Goal: Task Accomplishment & Management: Manage account settings

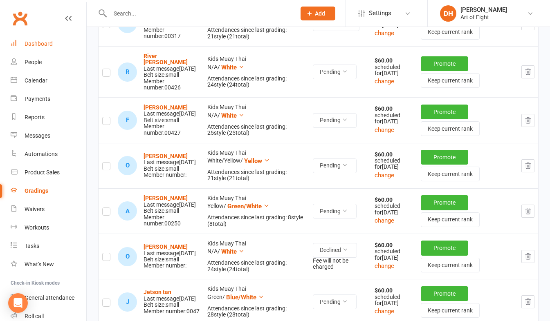
click at [44, 42] on div "Dashboard" at bounding box center [39, 43] width 28 height 7
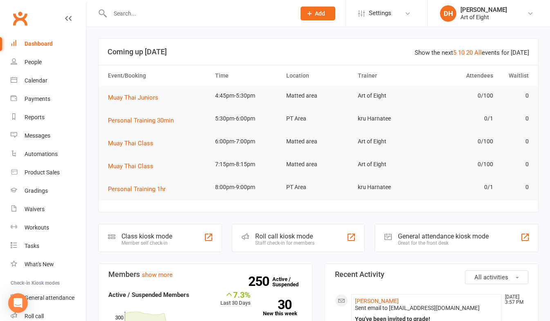
click at [148, 12] on input "text" at bounding box center [199, 13] width 182 height 11
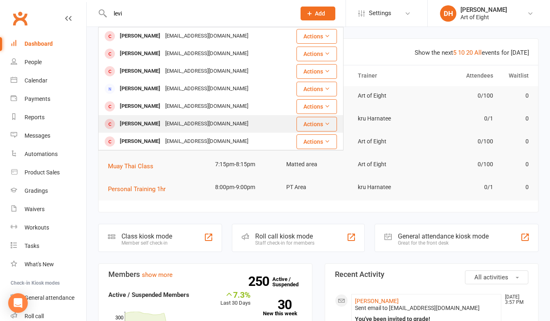
scroll to position [18, 0]
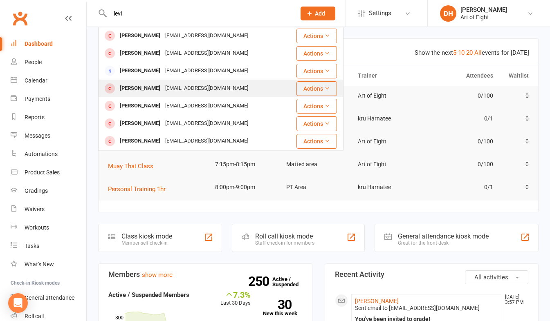
type input "levi"
click at [137, 89] on div "Levi Osborne" at bounding box center [139, 89] width 45 height 12
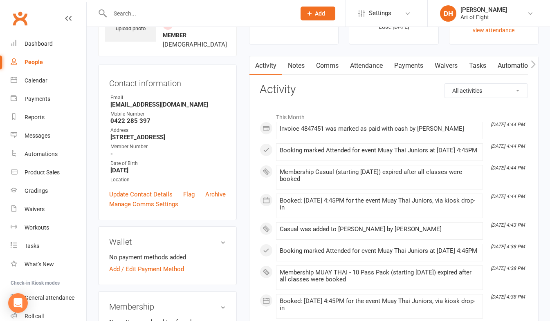
scroll to position [204, 0]
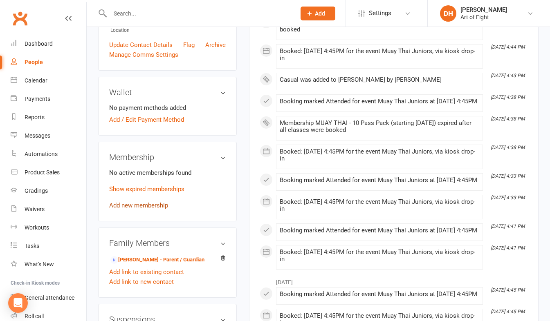
click at [133, 208] on link "Add new membership" at bounding box center [138, 205] width 59 height 7
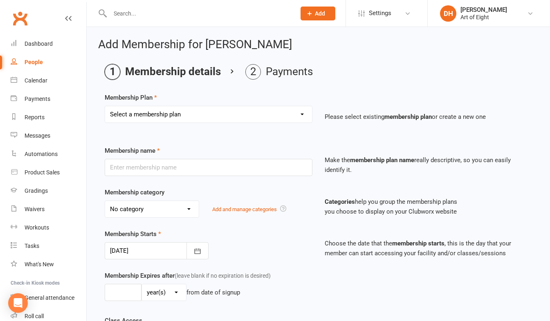
click at [161, 117] on select "Select a membership plan Create new Membership Plan MUAY THAI Adult - 12 Month …" at bounding box center [208, 114] width 207 height 16
select select "6"
click at [105, 106] on select "Select a membership plan Create new Membership Plan MUAY THAI Adult - 12 Month …" at bounding box center [208, 114] width 207 height 16
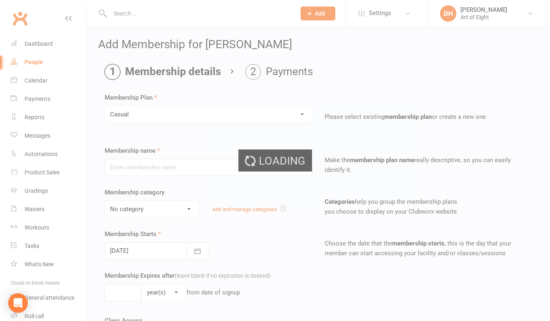
type input "Casual"
select select "2"
type input "0"
select select "1"
type input "1"
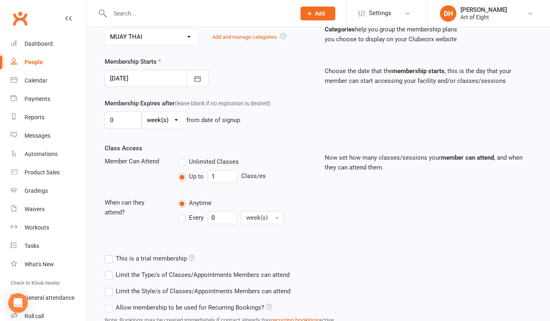
scroll to position [236, 0]
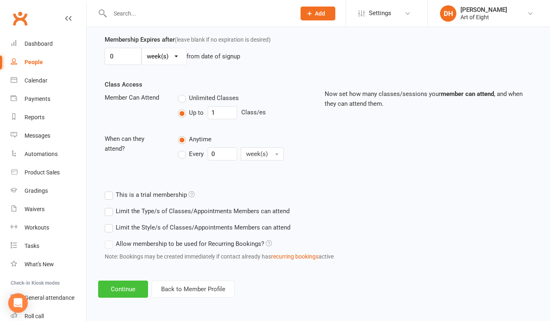
click at [122, 290] on button "Continue" at bounding box center [123, 289] width 50 height 17
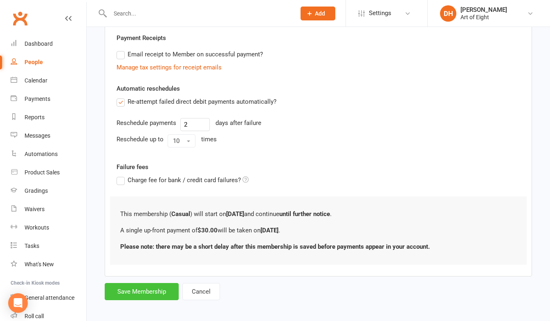
scroll to position [157, 0]
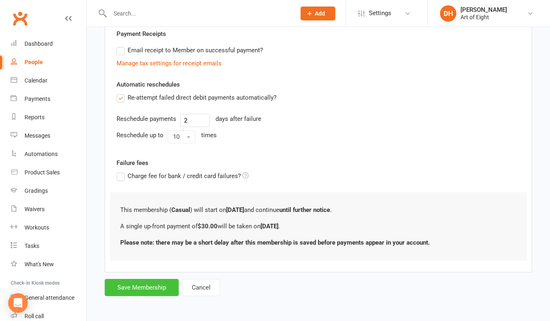
click at [150, 295] on button "Save Membership" at bounding box center [142, 287] width 74 height 17
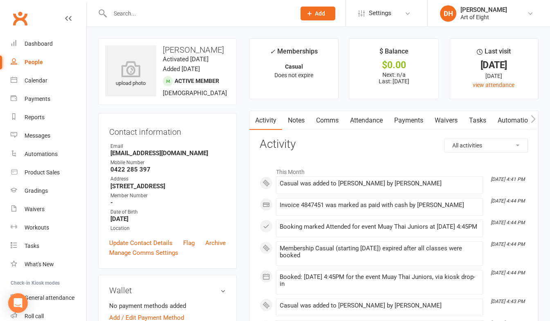
click at [410, 121] on link "Payments" at bounding box center [408, 120] width 40 height 19
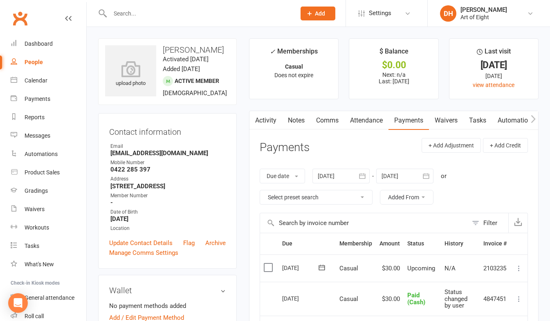
scroll to position [41, 0]
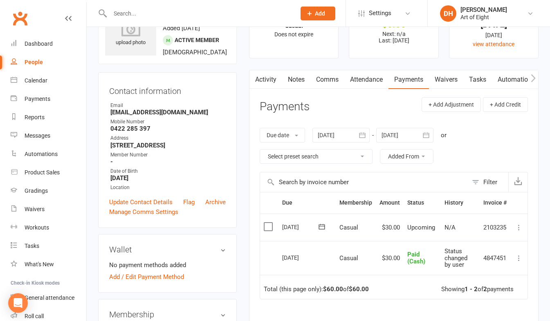
click at [518, 226] on icon at bounding box center [519, 228] width 8 height 8
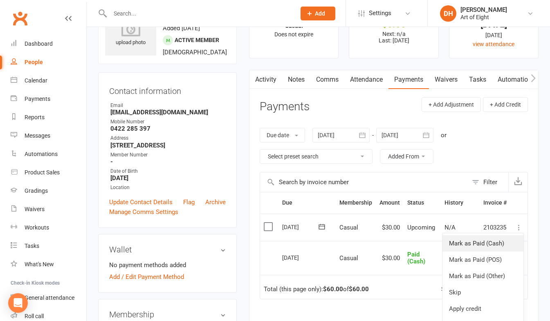
click at [483, 245] on link "Mark as Paid (Cash)" at bounding box center [482, 244] width 81 height 16
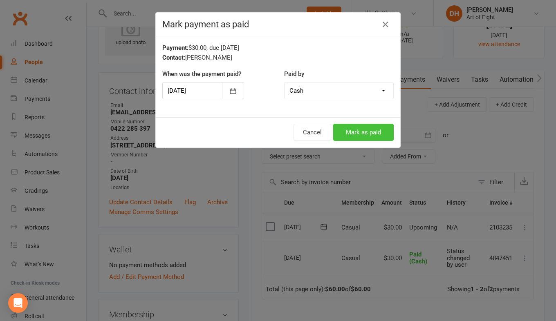
click at [352, 134] on button "Mark as paid" at bounding box center [363, 132] width 61 height 17
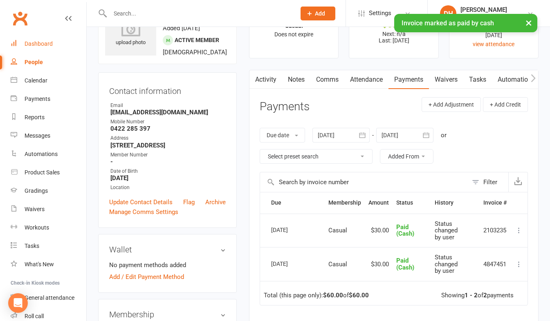
click at [36, 45] on div "Dashboard" at bounding box center [39, 43] width 28 height 7
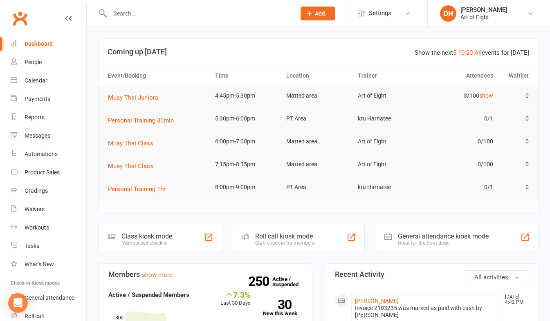
click at [155, 12] on input "text" at bounding box center [199, 13] width 182 height 11
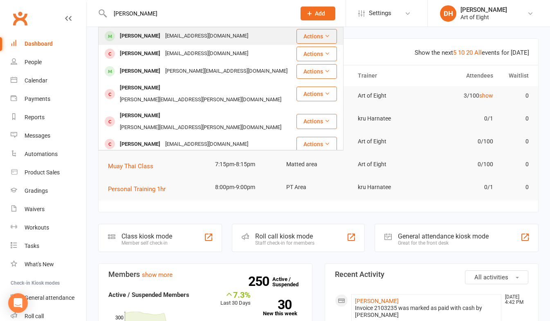
type input "matthew ch"
click at [135, 36] on div "Matthew Chan" at bounding box center [139, 36] width 45 height 12
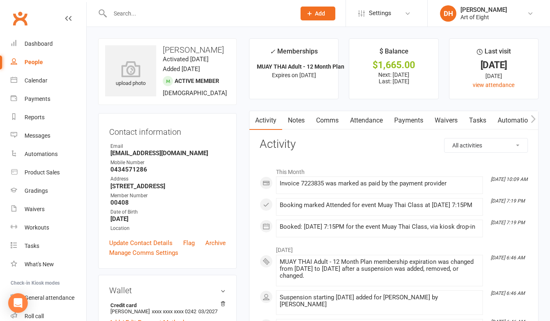
click at [407, 120] on link "Payments" at bounding box center [408, 120] width 40 height 19
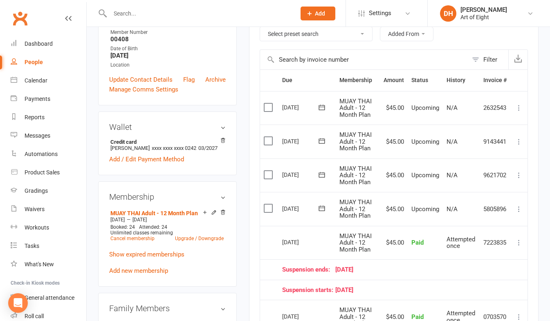
scroll to position [204, 0]
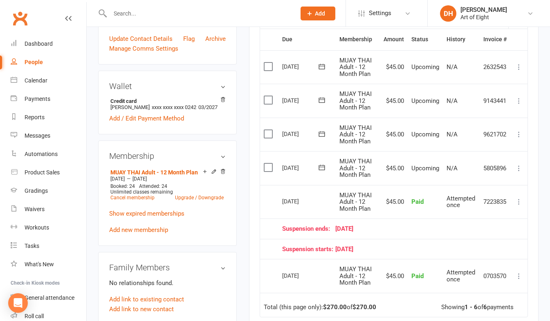
click at [518, 168] on icon at bounding box center [519, 168] width 8 height 8
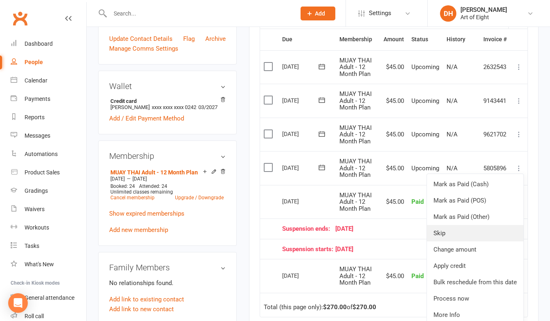
click at [450, 229] on link "Skip" at bounding box center [475, 233] width 97 height 16
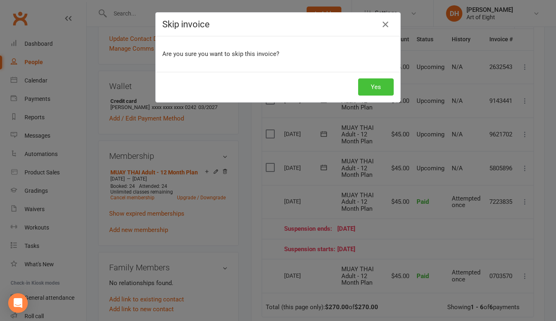
click at [366, 82] on button "Yes" at bounding box center [376, 87] width 36 height 17
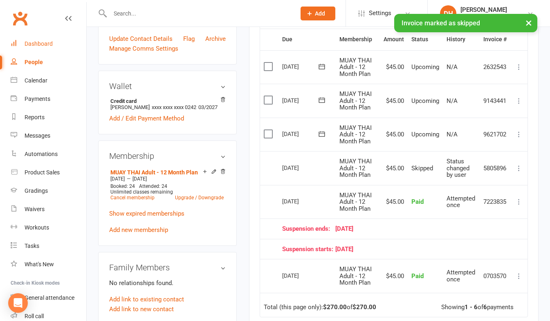
click at [33, 45] on div "Dashboard" at bounding box center [39, 43] width 28 height 7
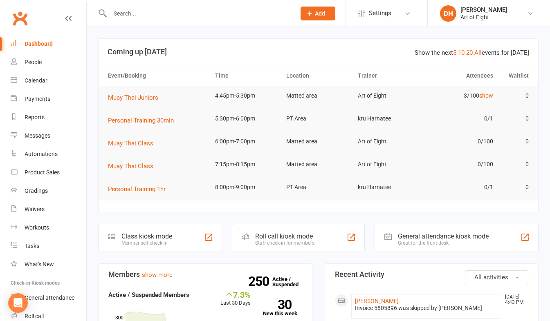
click at [150, 15] on input "text" at bounding box center [199, 13] width 182 height 11
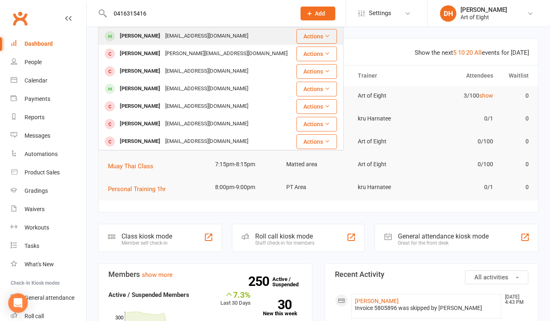
type input "0416315416"
click at [141, 36] on div "Andres Villota" at bounding box center [139, 36] width 45 height 12
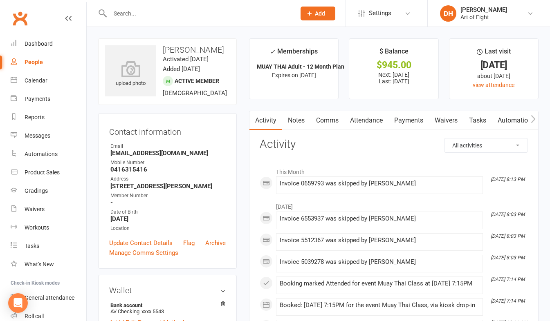
click at [411, 120] on link "Payments" at bounding box center [408, 120] width 40 height 19
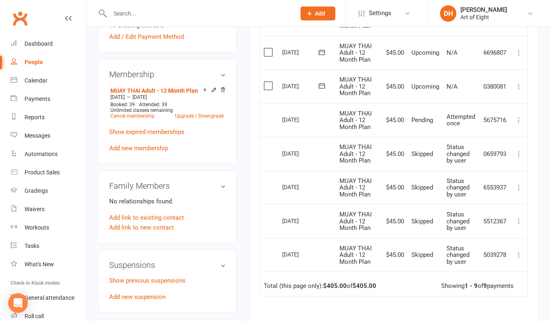
scroll to position [245, 0]
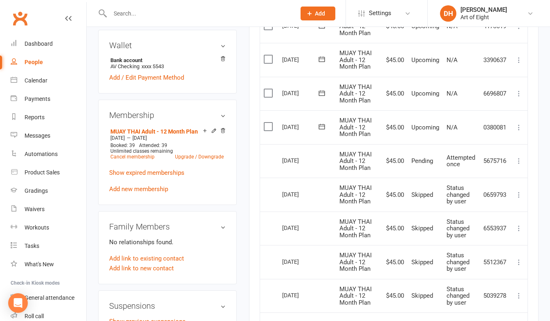
click at [518, 127] on icon at bounding box center [519, 127] width 8 height 8
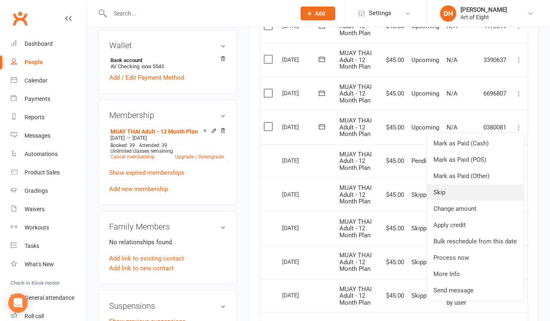
click at [461, 188] on link "Skip" at bounding box center [475, 192] width 97 height 16
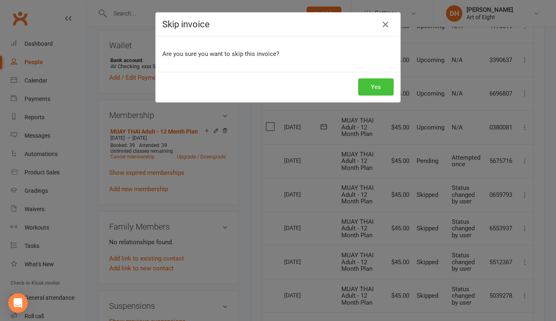
click at [361, 83] on button "Yes" at bounding box center [376, 87] width 36 height 17
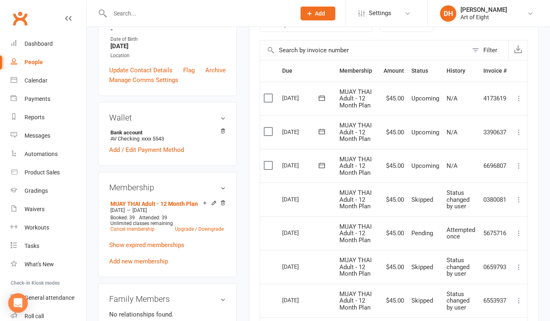
scroll to position [164, 0]
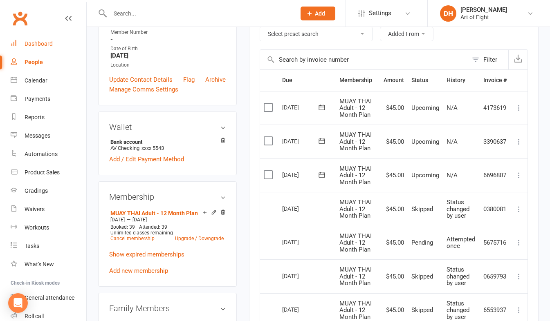
click at [36, 45] on div "Dashboard" at bounding box center [39, 43] width 28 height 7
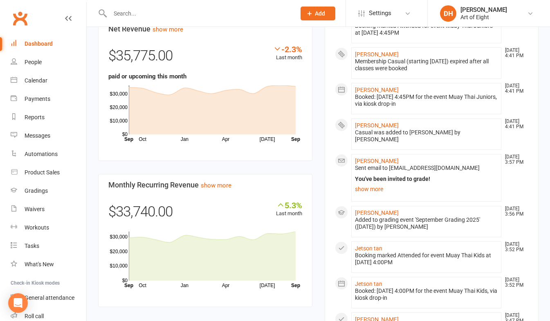
scroll to position [532, 0]
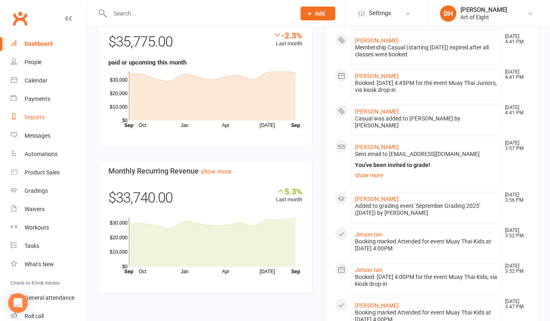
click at [30, 116] on div "Reports" at bounding box center [35, 117] width 20 height 7
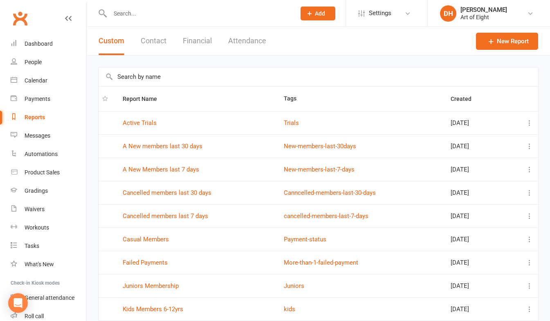
click at [190, 40] on button "Financial" at bounding box center [197, 41] width 29 height 28
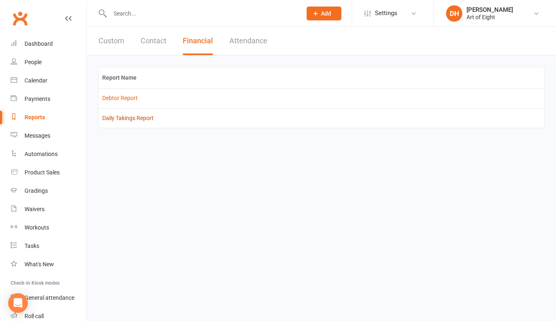
click at [120, 118] on link "Daily Takings Report" at bounding box center [128, 118] width 52 height 7
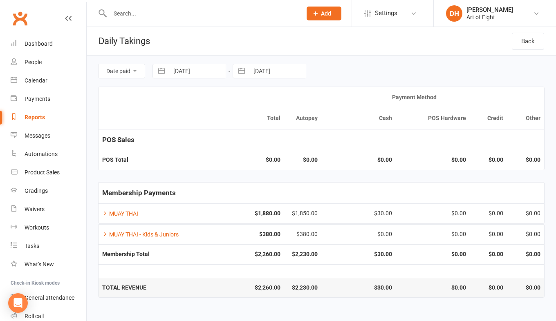
click at [162, 71] on button "button" at bounding box center [161, 71] width 15 height 14
select select "7"
select select "2025"
select select "8"
select select "2025"
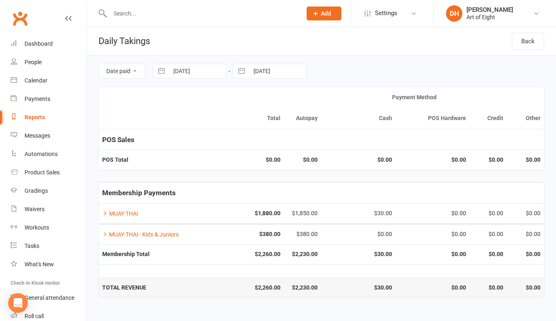
select select "9"
select select "2025"
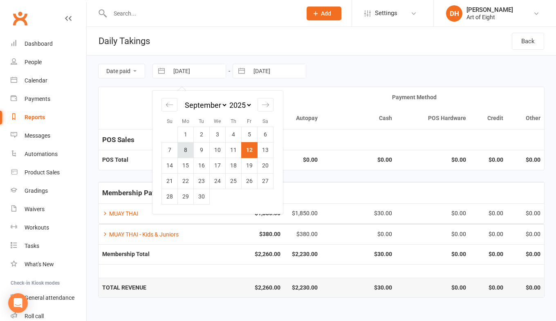
click at [184, 149] on td "8" at bounding box center [186, 150] width 16 height 16
type input "08 Sep 2025"
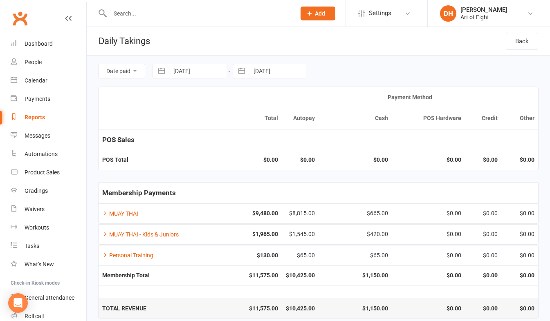
click at [239, 70] on button "button" at bounding box center [241, 71] width 15 height 14
select select "7"
select select "2025"
select select "8"
select select "2025"
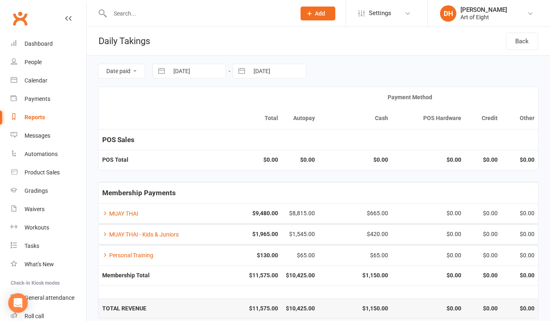
select select "9"
select select "2025"
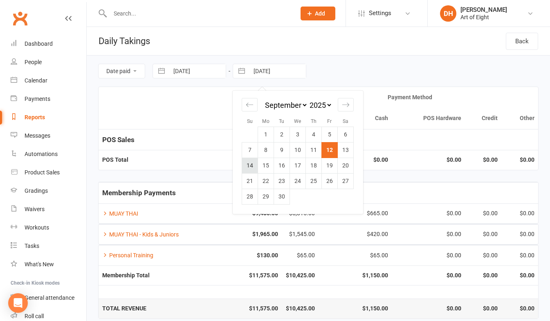
click at [252, 166] on td "14" at bounding box center [250, 166] width 16 height 16
type input "14 Sep 2025"
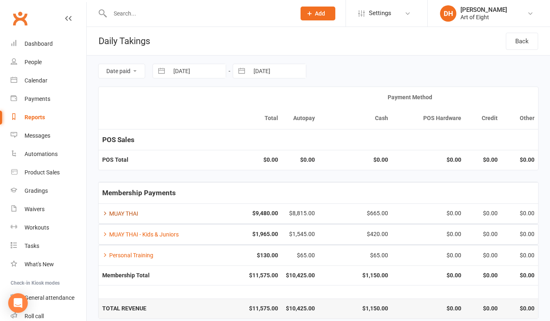
click at [106, 215] on icon at bounding box center [105, 214] width 6 height 6
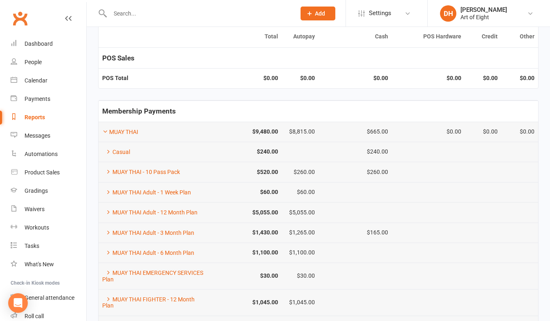
scroll to position [123, 0]
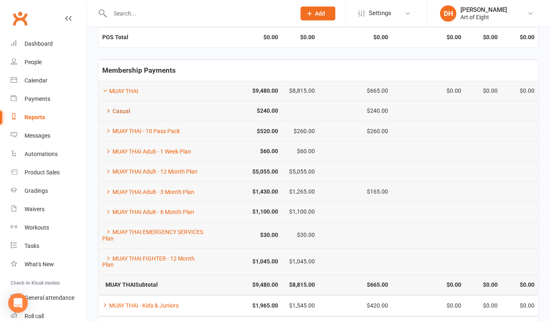
click at [107, 112] on icon at bounding box center [108, 111] width 6 height 6
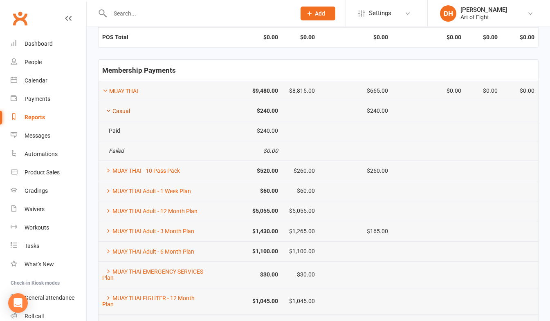
click at [107, 112] on icon at bounding box center [108, 111] width 6 height 6
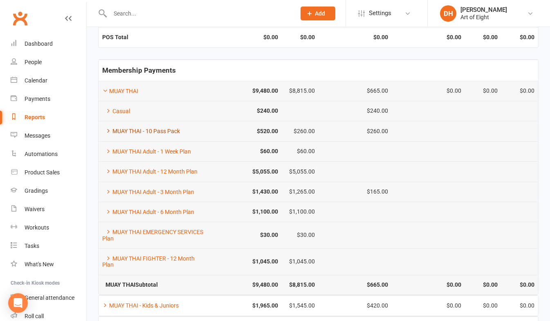
click at [107, 132] on icon at bounding box center [108, 131] width 6 height 6
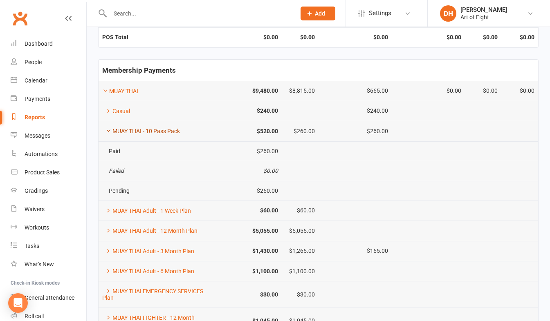
click at [107, 132] on icon at bounding box center [108, 131] width 6 height 6
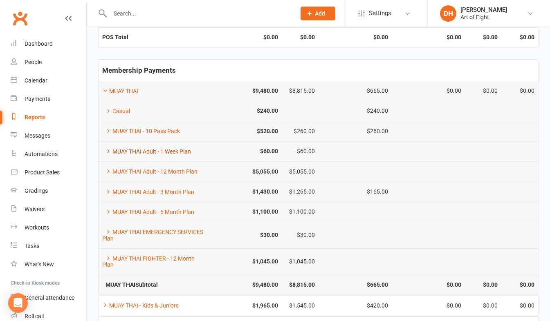
click at [108, 150] on icon at bounding box center [108, 151] width 6 height 6
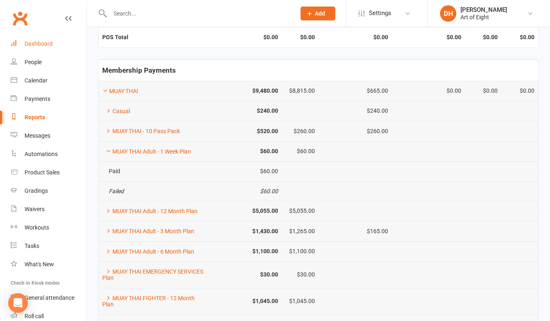
click at [38, 44] on div "Dashboard" at bounding box center [39, 43] width 28 height 7
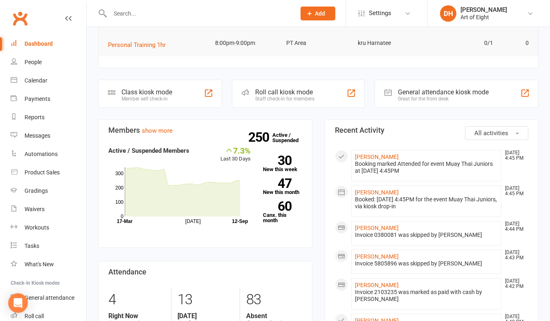
scroll to position [164, 0]
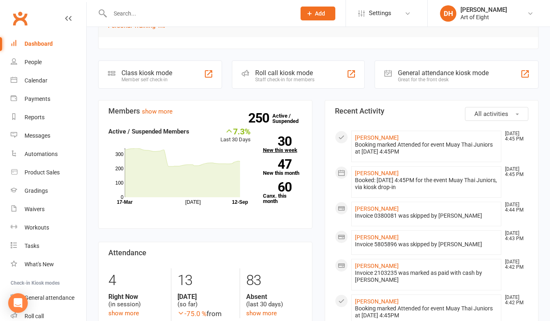
click at [268, 150] on link "30 New this week" at bounding box center [282, 145] width 39 height 16
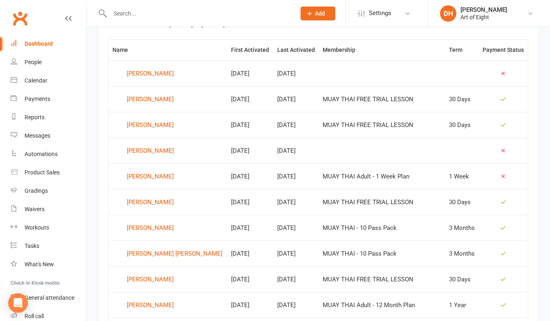
scroll to position [346, 0]
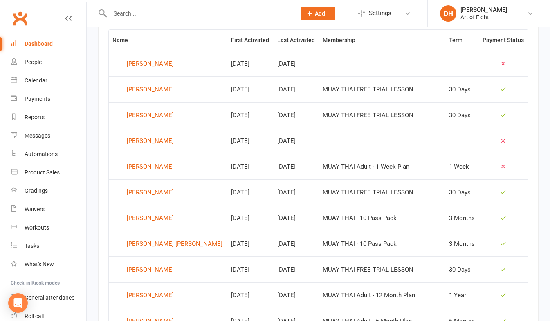
click at [141, 174] on td "Cathal Carolan" at bounding box center [168, 167] width 119 height 26
click at [138, 167] on div "Cathal Carolan" at bounding box center [150, 167] width 47 height 12
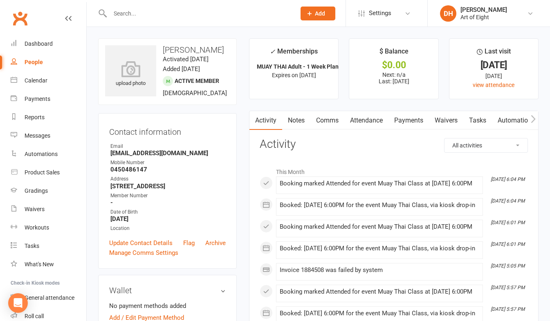
click at [413, 119] on link "Payments" at bounding box center [408, 120] width 40 height 19
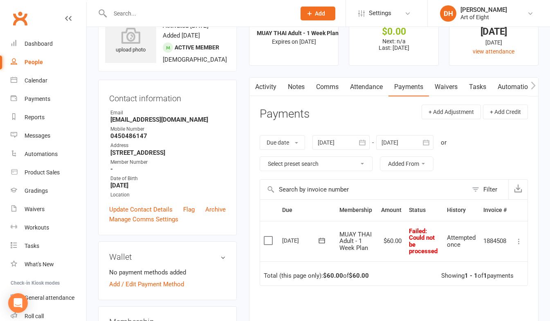
scroll to position [41, 0]
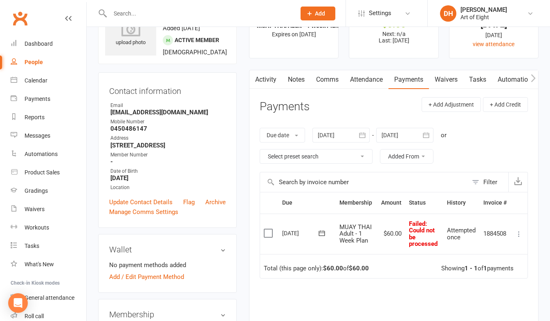
click at [518, 234] on icon at bounding box center [519, 234] width 8 height 8
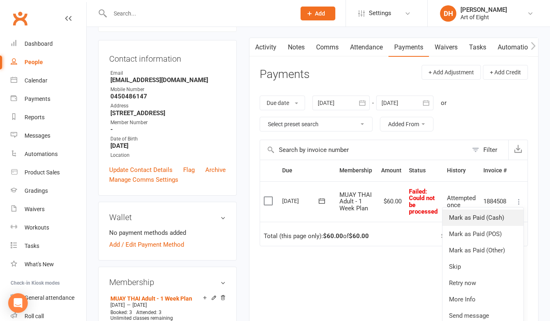
scroll to position [82, 0]
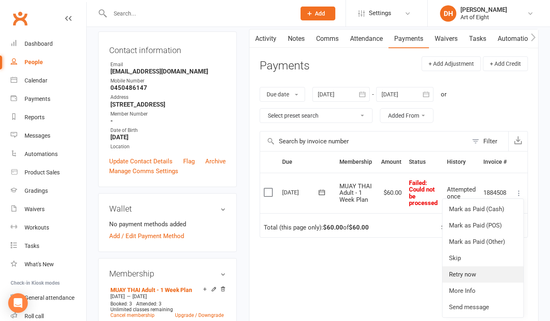
click at [470, 274] on link "Retry now" at bounding box center [482, 275] width 81 height 16
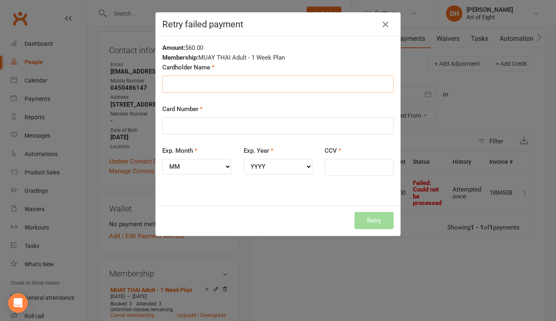
click at [195, 83] on input "Cardholder Name" at bounding box center [277, 84] width 231 height 17
click at [216, 202] on div "Amount: $60.00 Membership: MUAY THAI Adult - 1 Week Plan Cardholder Name Card N…" at bounding box center [278, 120] width 245 height 169
click at [382, 27] on icon "button" at bounding box center [386, 25] width 10 height 10
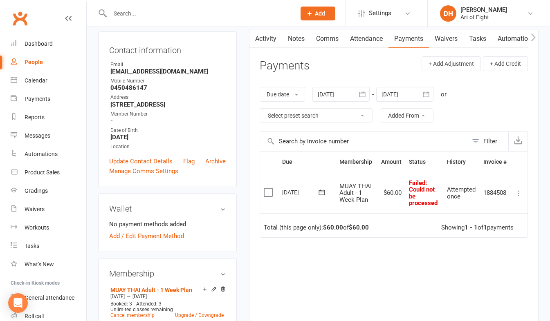
click at [519, 192] on icon at bounding box center [519, 193] width 8 height 8
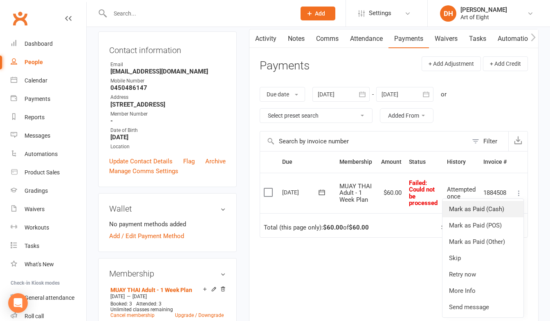
scroll to position [123, 0]
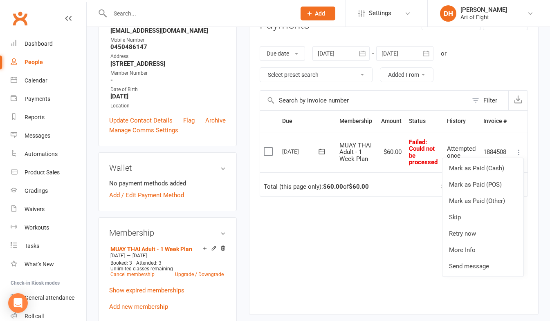
click at [361, 240] on div "Due Contact Membership Amount Status History Invoice # Select this 08 Sep 2025 …" at bounding box center [394, 206] width 268 height 192
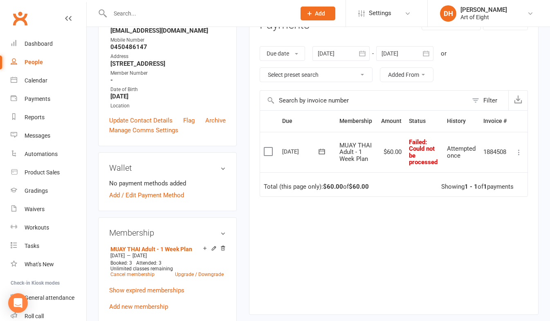
scroll to position [164, 0]
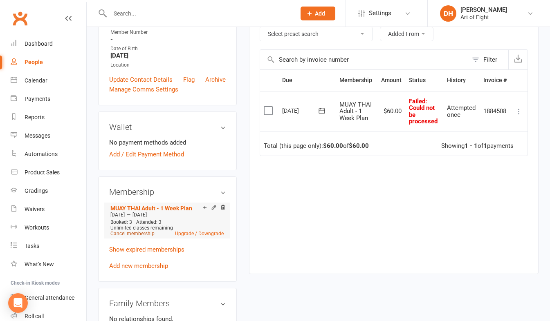
click at [136, 237] on link "Cancel membership" at bounding box center [132, 234] width 44 height 6
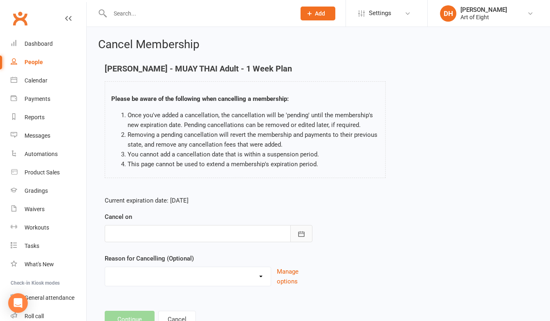
click at [303, 236] on icon "button" at bounding box center [301, 234] width 8 height 8
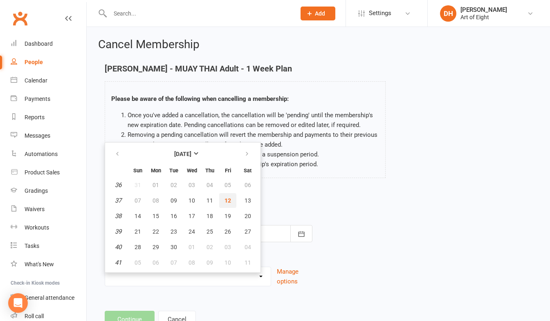
click at [229, 201] on span "12" at bounding box center [227, 200] width 7 height 7
type input "[DATE]"
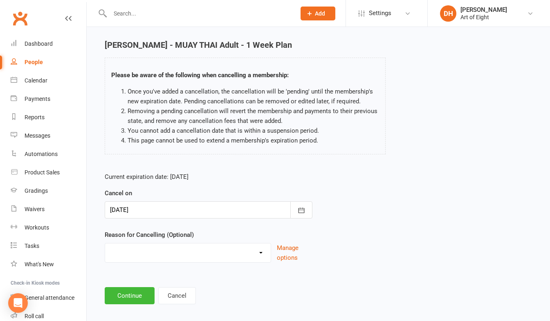
scroll to position [32, 0]
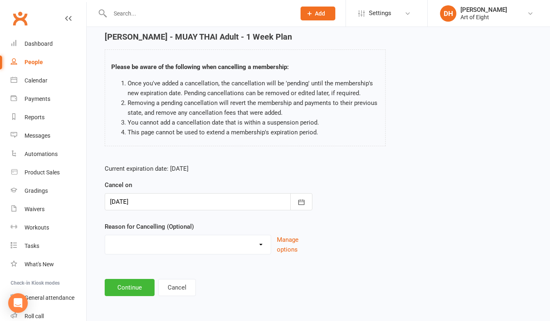
click at [258, 248] on select "Holiday Injury Other reason" at bounding box center [188, 244] width 166 height 16
select select "2"
click at [105, 236] on select "Holiday Injury Other reason" at bounding box center [188, 244] width 166 height 16
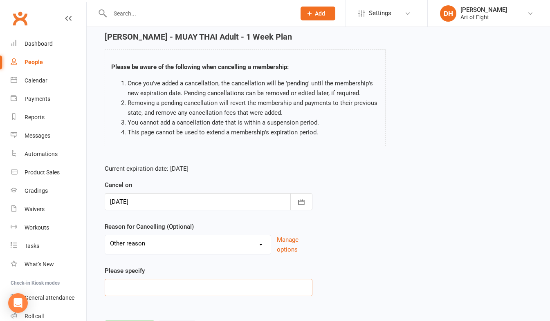
click at [139, 285] on input at bounding box center [209, 287] width 208 height 17
type input "d"
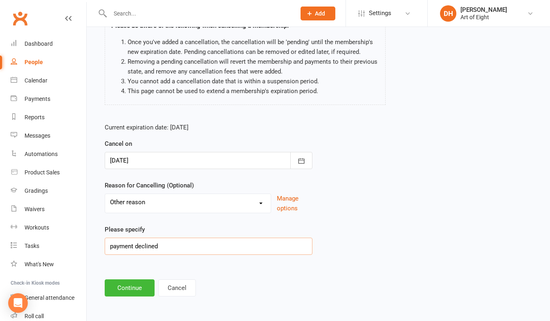
scroll to position [74, 0]
type input "payment declined"
click at [142, 287] on button "Continue" at bounding box center [130, 287] width 50 height 17
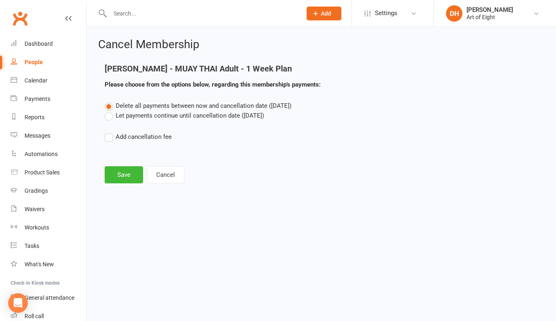
click at [108, 115] on label "Let payments continue until cancellation date (Sep 12, 2025)" at bounding box center [184, 116] width 159 height 10
click at [108, 111] on input "Let payments continue until cancellation date (Sep 12, 2025)" at bounding box center [107, 111] width 5 height 0
click at [116, 178] on button "Save" at bounding box center [124, 174] width 38 height 17
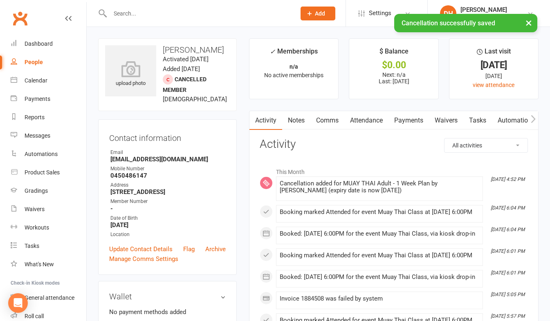
click at [406, 120] on link "Payments" at bounding box center [408, 120] width 40 height 19
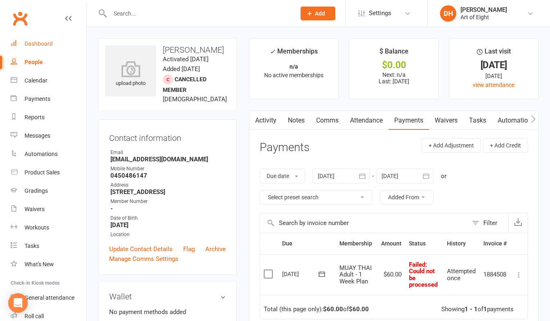
click at [40, 45] on div "Dashboard" at bounding box center [39, 43] width 28 height 7
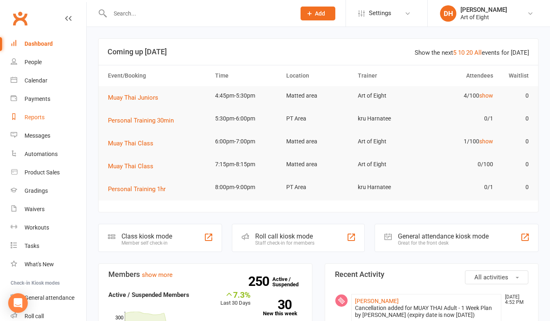
click at [32, 119] on div "Reports" at bounding box center [35, 117] width 20 height 7
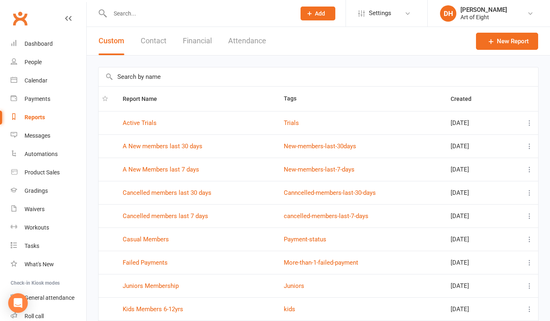
click at [203, 39] on button "Financial" at bounding box center [197, 41] width 29 height 28
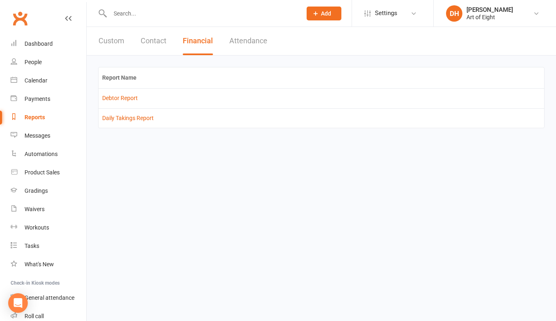
click at [128, 122] on td "Daily Takings Report" at bounding box center [322, 118] width 446 height 20
click at [123, 118] on link "Daily Takings Report" at bounding box center [128, 118] width 52 height 7
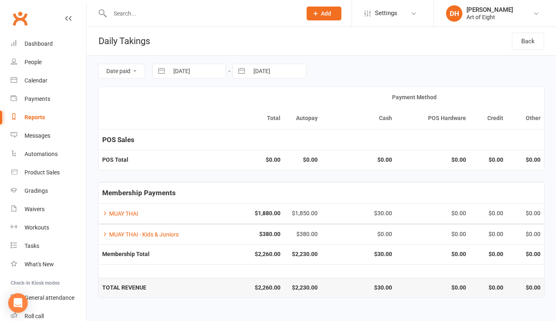
click at [161, 72] on button "button" at bounding box center [161, 71] width 15 height 14
select select "7"
select select "2025"
select select "8"
select select "2025"
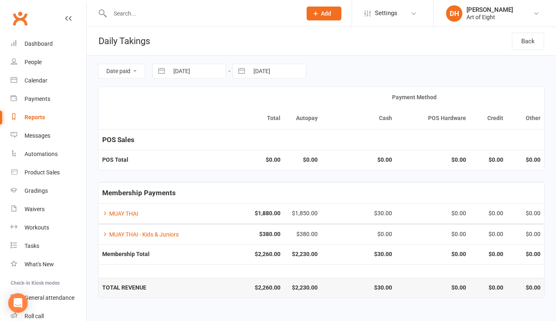
select select "9"
select select "2025"
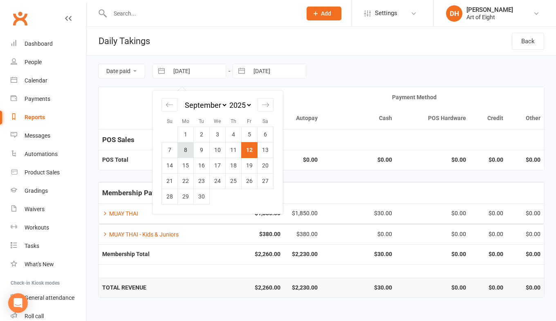
click at [184, 151] on td "8" at bounding box center [186, 150] width 16 height 16
type input "08 Sep 2025"
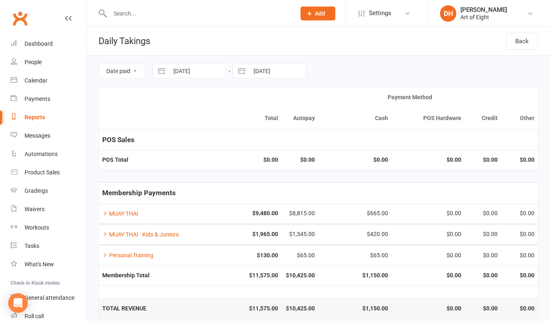
click at [243, 72] on button "button" at bounding box center [241, 71] width 15 height 14
select select "7"
select select "2025"
select select "8"
select select "2025"
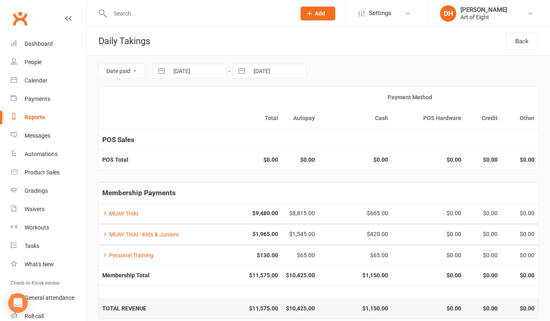
select select "9"
select select "2025"
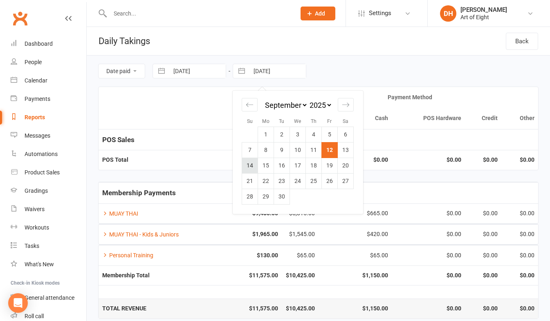
click at [248, 162] on td "14" at bounding box center [250, 166] width 16 height 16
type input "14 Sep 2025"
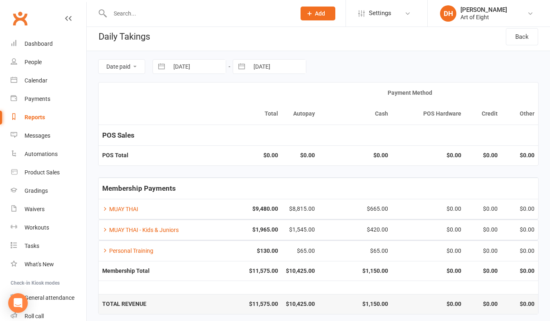
scroll to position [9, 0]
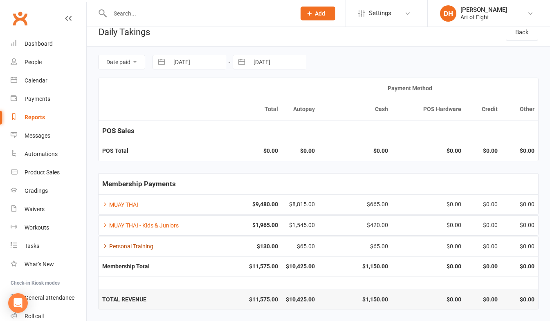
click at [105, 247] on icon at bounding box center [105, 246] width 6 height 6
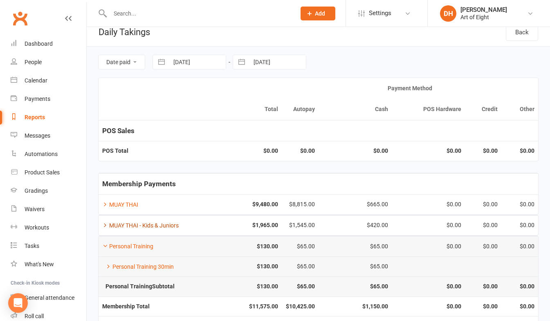
scroll to position [49, 0]
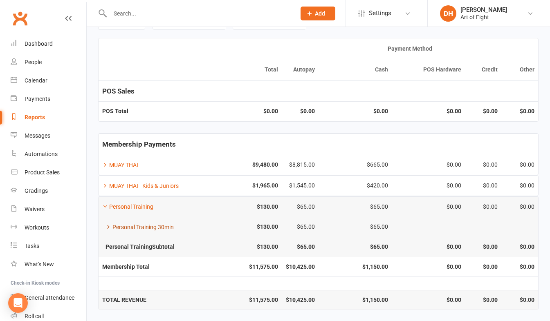
click at [107, 226] on icon at bounding box center [108, 227] width 6 height 6
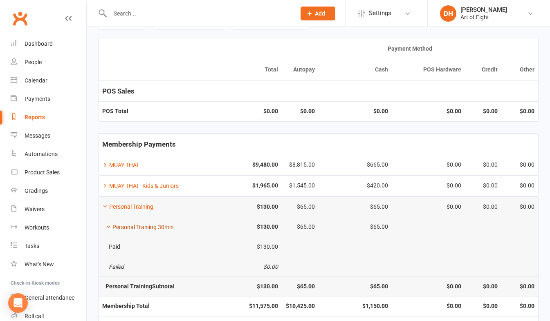
click at [109, 226] on icon at bounding box center [108, 227] width 6 height 6
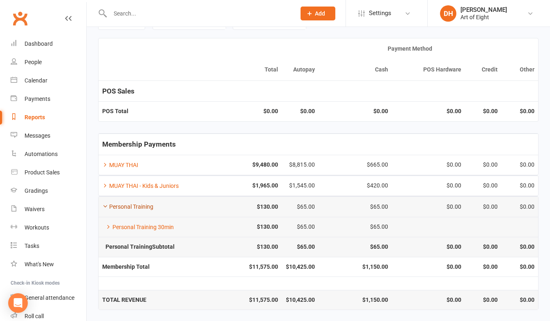
click at [105, 205] on icon at bounding box center [105, 207] width 6 height 6
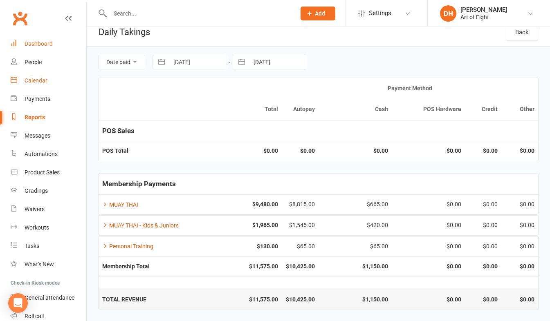
drag, startPoint x: 42, startPoint y: 40, endPoint x: 63, endPoint y: 84, distance: 48.3
click at [42, 40] on div "Dashboard" at bounding box center [39, 43] width 28 height 7
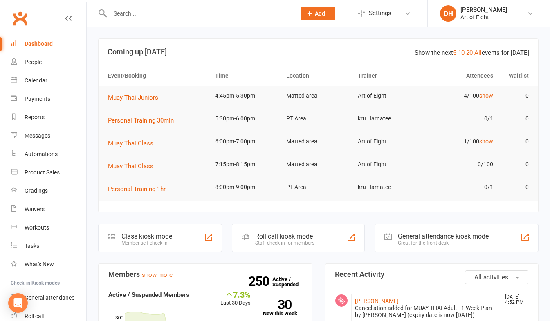
click at [276, 240] on div "Roll call kiosk mode" at bounding box center [284, 237] width 59 height 8
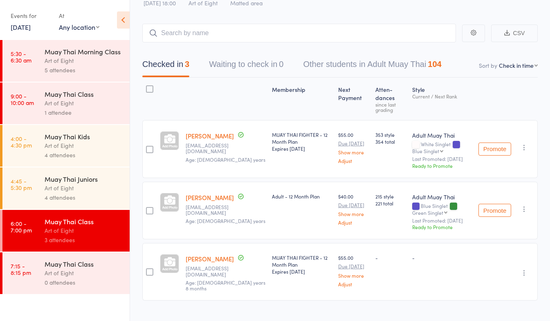
scroll to position [38, 0]
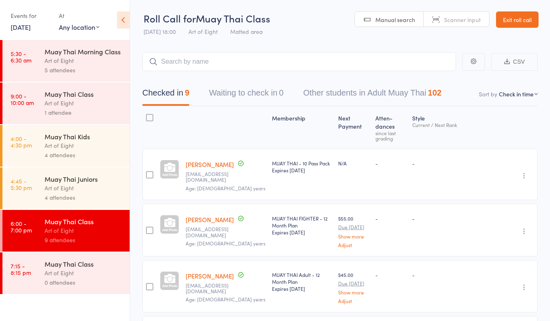
drag, startPoint x: 518, startPoint y: 15, endPoint x: 504, endPoint y: 31, distance: 21.4
click at [518, 15] on link "Exit roll call" at bounding box center [517, 19] width 43 height 16
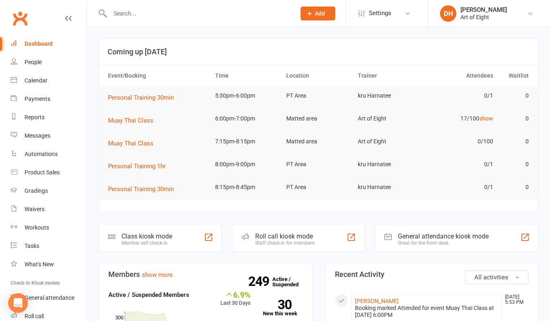
click at [184, 17] on input "text" at bounding box center [199, 13] width 182 height 11
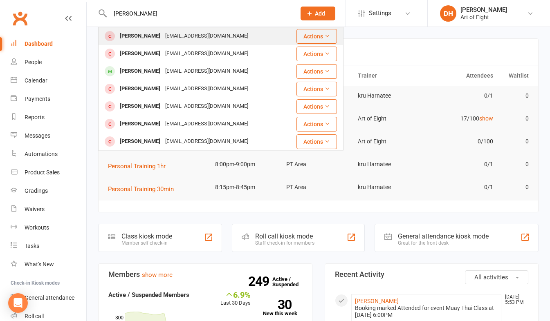
type input "michael hong"
click at [142, 36] on div "[PERSON_NAME]" at bounding box center [139, 36] width 45 height 12
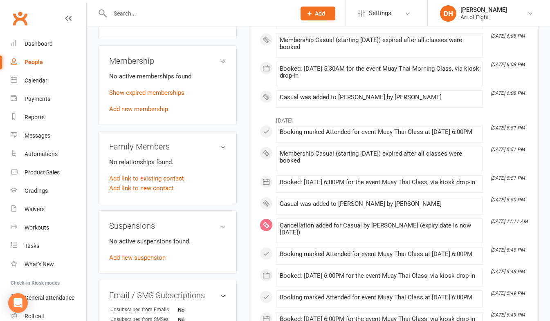
scroll to position [286, 0]
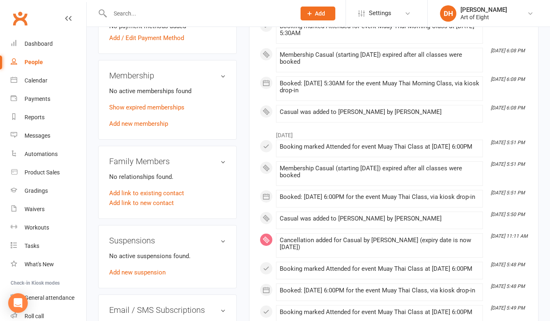
click at [142, 124] on link "Add new membership" at bounding box center [138, 123] width 59 height 7
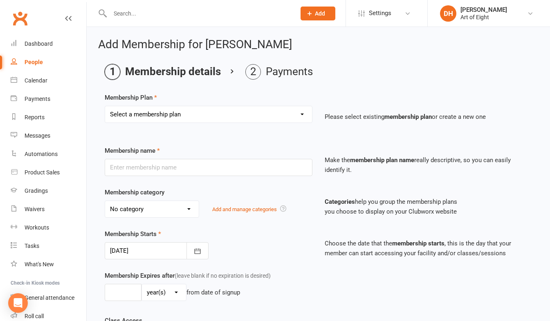
click at [163, 115] on select "Select a membership plan Create new Membership Plan MUAY THAI Adult - 12 Month …" at bounding box center [208, 114] width 207 height 16
select select "6"
click at [105, 106] on select "Select a membership plan Create new Membership Plan MUAY THAI Adult - 12 Month …" at bounding box center [208, 114] width 207 height 16
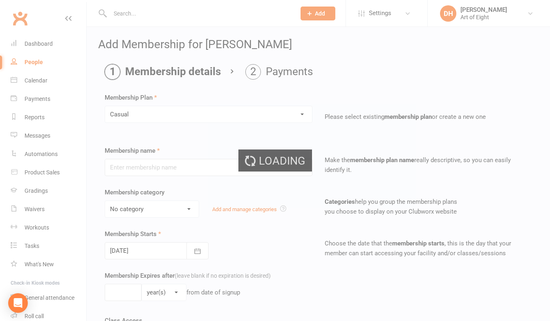
type input "Casual"
select select "2"
type input "0"
select select "1"
type input "1"
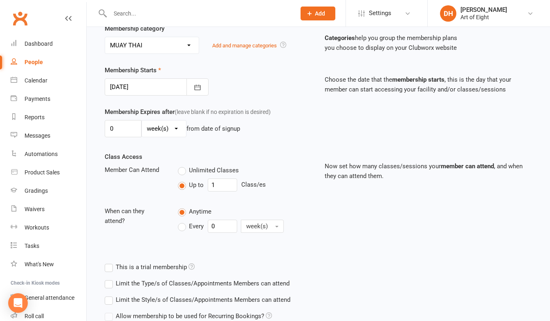
scroll to position [236, 0]
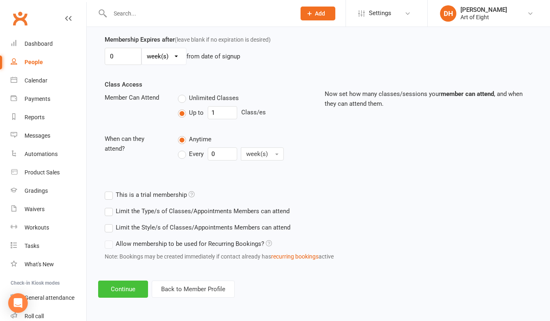
click at [131, 293] on button "Continue" at bounding box center [123, 289] width 50 height 17
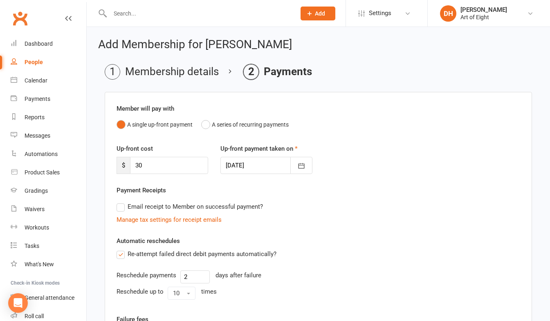
scroll to position [157, 0]
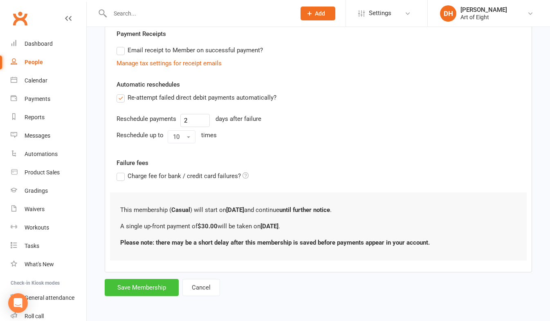
click at [143, 287] on button "Save Membership" at bounding box center [142, 287] width 74 height 17
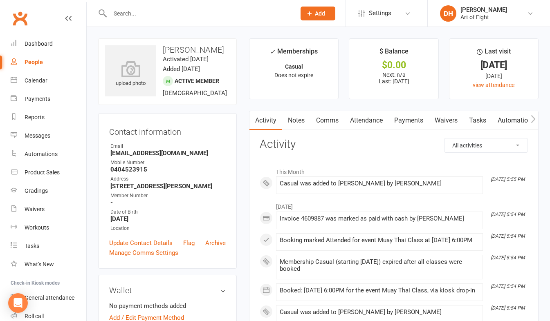
click at [404, 120] on link "Payments" at bounding box center [408, 120] width 40 height 19
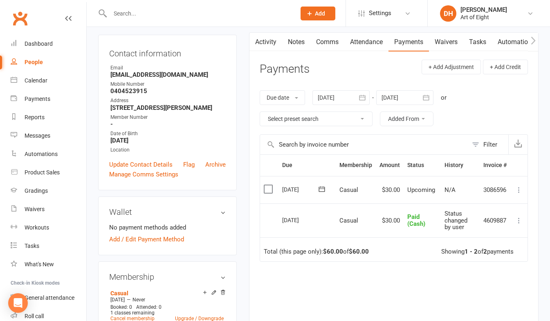
scroll to position [82, 0]
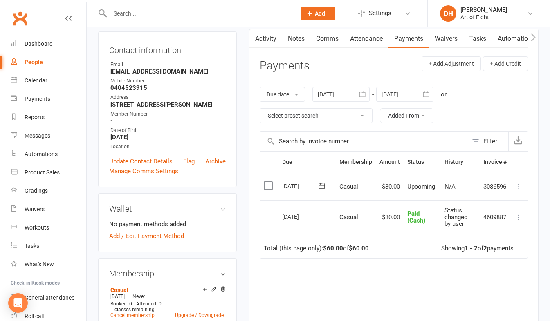
click at [518, 187] on icon at bounding box center [519, 187] width 8 height 8
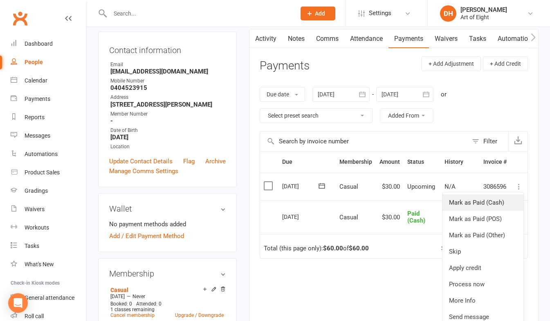
click at [467, 204] on link "Mark as Paid (Cash)" at bounding box center [482, 203] width 81 height 16
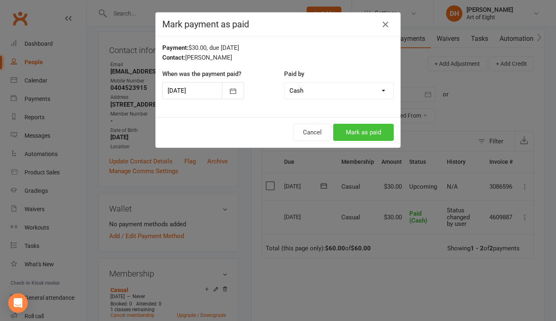
click at [352, 131] on button "Mark as paid" at bounding box center [363, 132] width 61 height 17
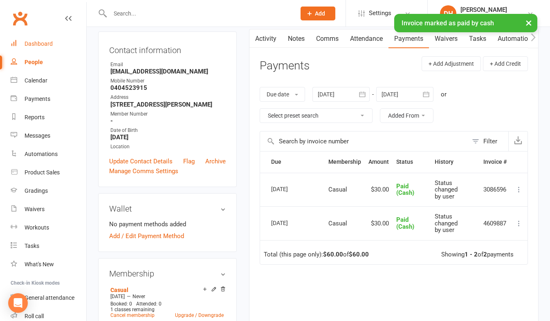
click at [43, 42] on div "Dashboard" at bounding box center [39, 43] width 28 height 7
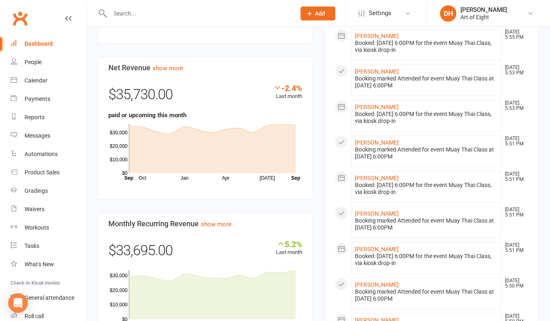
scroll to position [450, 0]
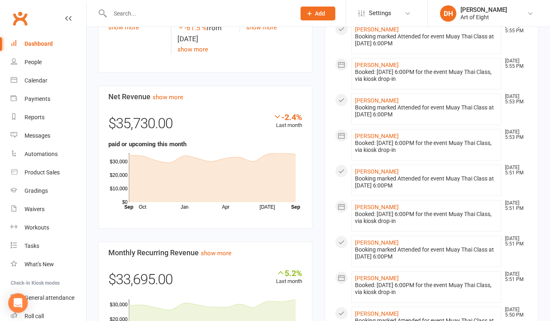
click at [164, 14] on input "text" at bounding box center [199, 13] width 182 height 11
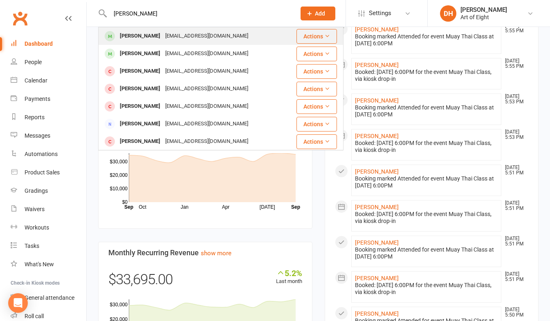
type input "dalton"
click at [146, 36] on div "Dalton Smith" at bounding box center [139, 36] width 45 height 12
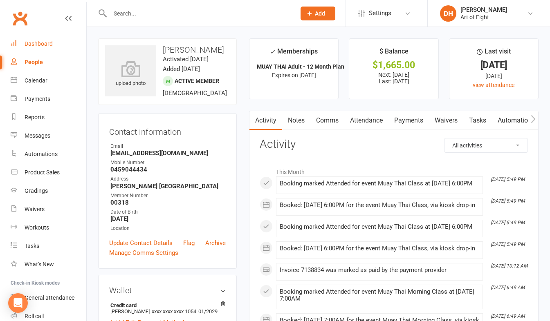
drag, startPoint x: 47, startPoint y: 45, endPoint x: 42, endPoint y: 40, distance: 7.5
click at [47, 45] on div "Dashboard" at bounding box center [39, 43] width 28 height 7
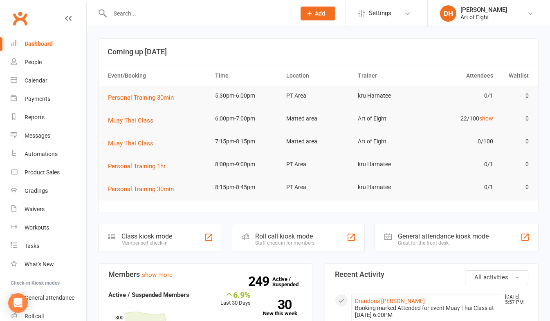
click at [272, 238] on div "Roll call kiosk mode" at bounding box center [284, 237] width 59 height 8
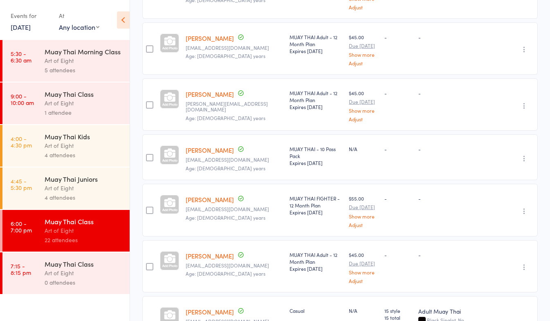
scroll to position [777, 0]
click at [203, 153] on link "[PERSON_NAME]" at bounding box center [210, 149] width 48 height 9
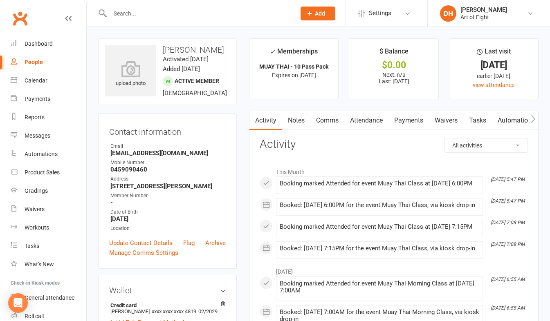
click at [141, 8] on input "text" at bounding box center [199, 13] width 182 height 11
click at [51, 43] on div "Dashboard" at bounding box center [39, 43] width 28 height 7
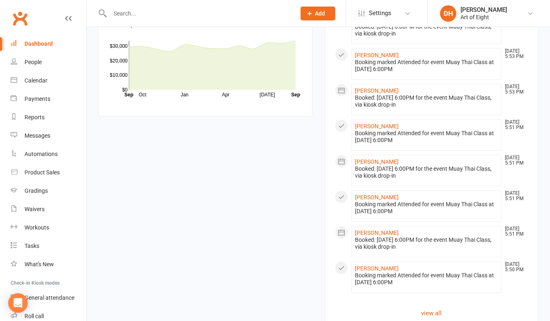
scroll to position [695, 0]
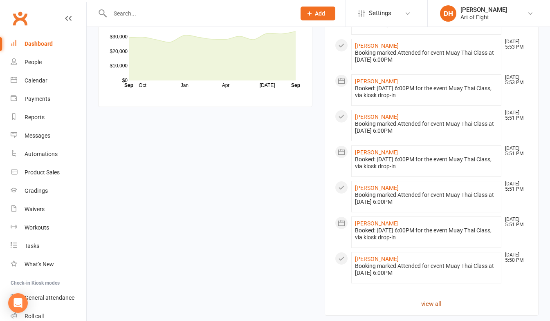
click at [430, 299] on link "view all" at bounding box center [432, 304] width 194 height 10
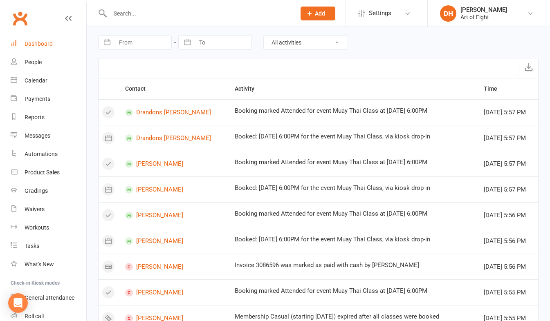
click at [49, 43] on div "Dashboard" at bounding box center [39, 43] width 28 height 7
